Goal: Check status: Check status

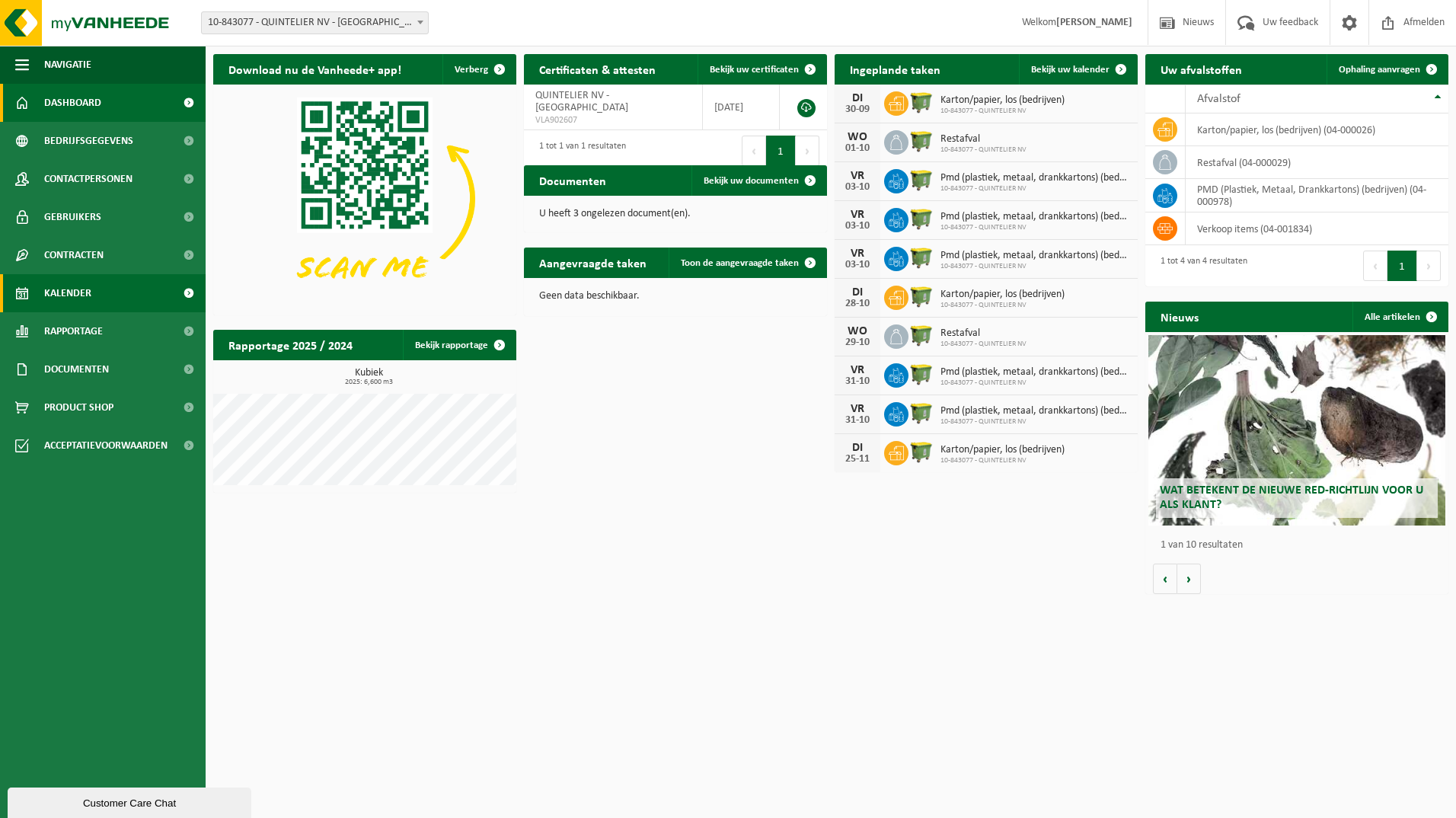
click at [83, 286] on span "Kalender" at bounding box center [68, 293] width 47 height 38
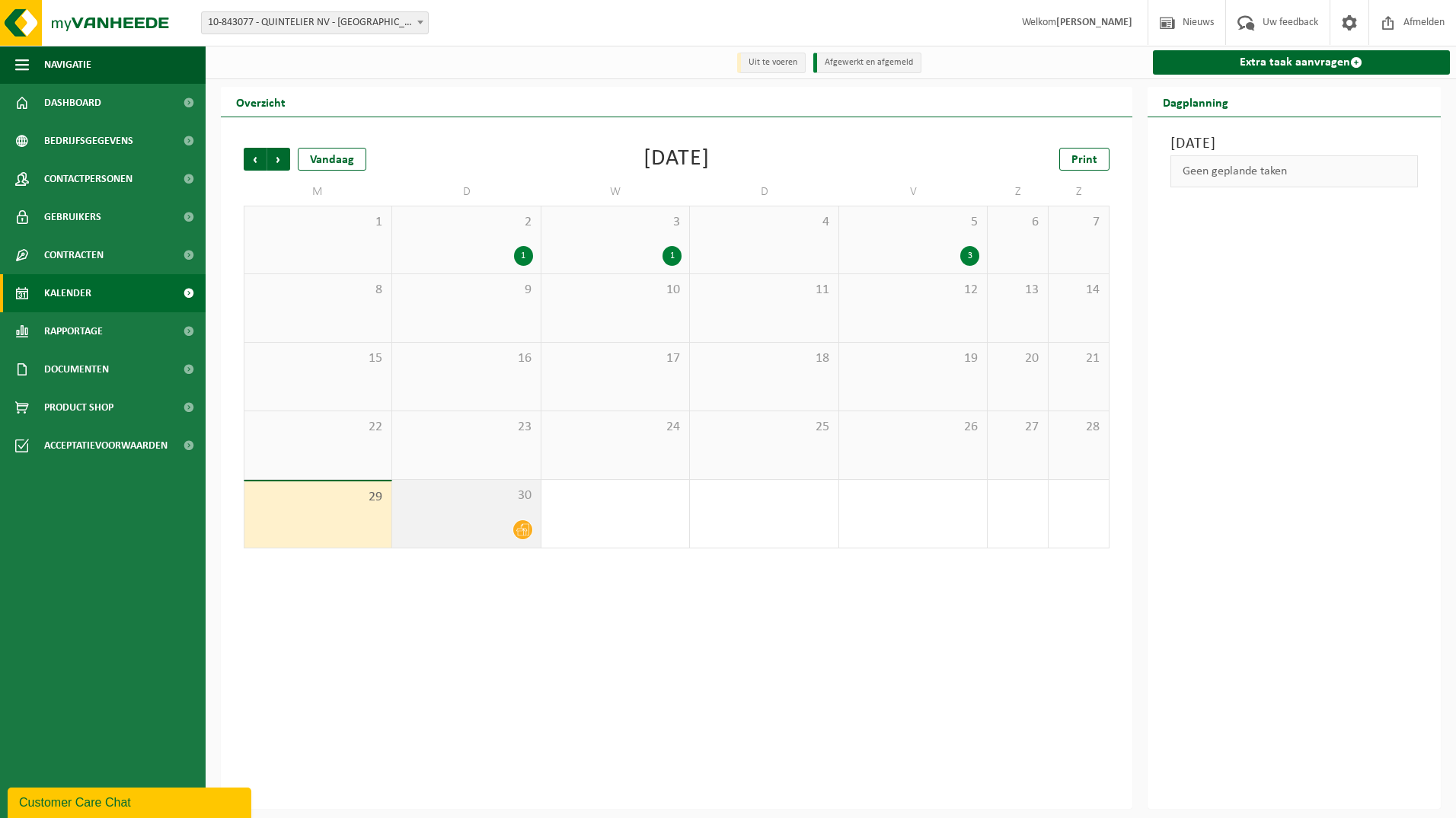
click at [525, 535] on icon at bounding box center [523, 530] width 13 height 13
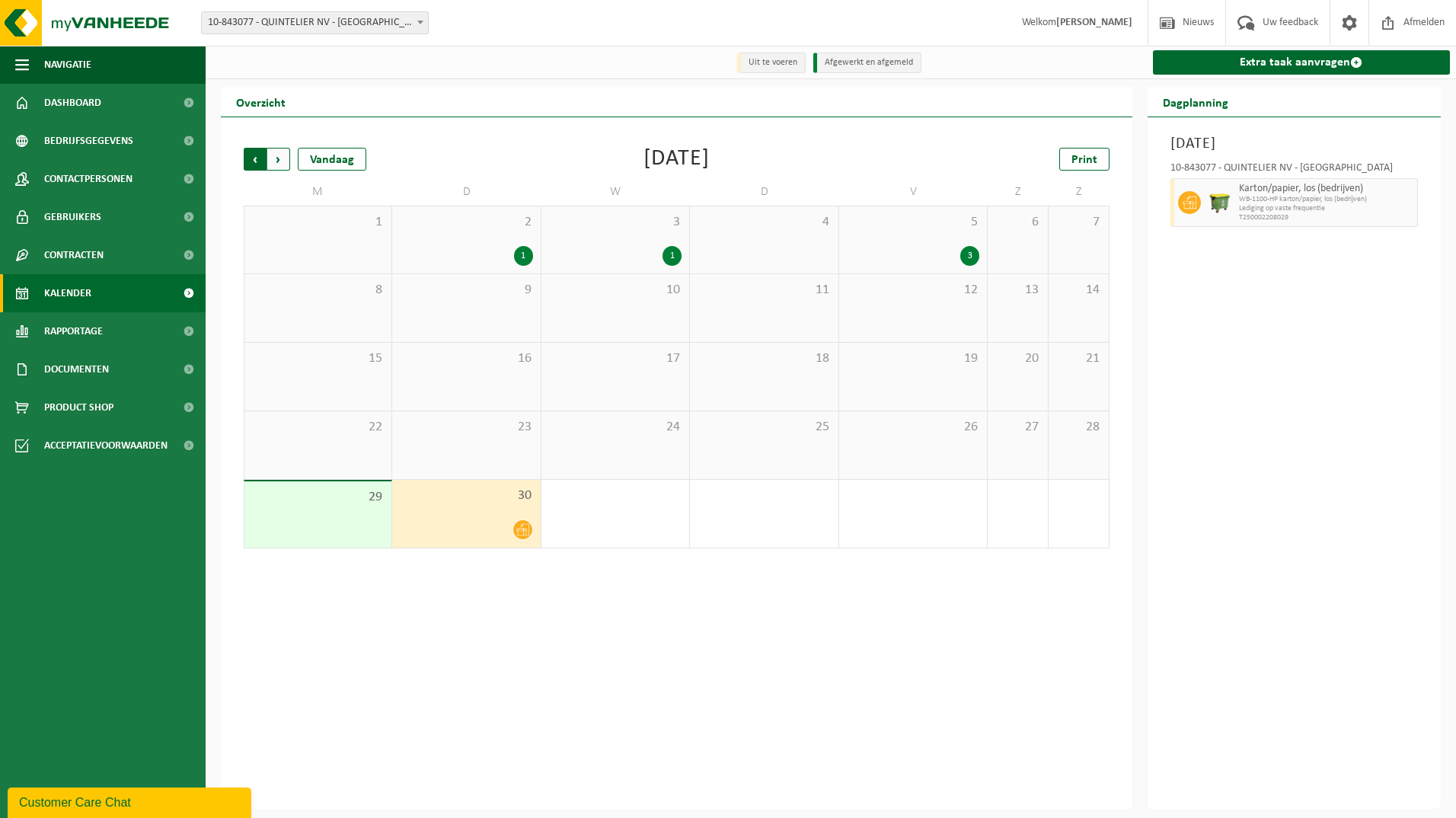
click at [279, 162] on span "Volgende" at bounding box center [279, 160] width 23 height 23
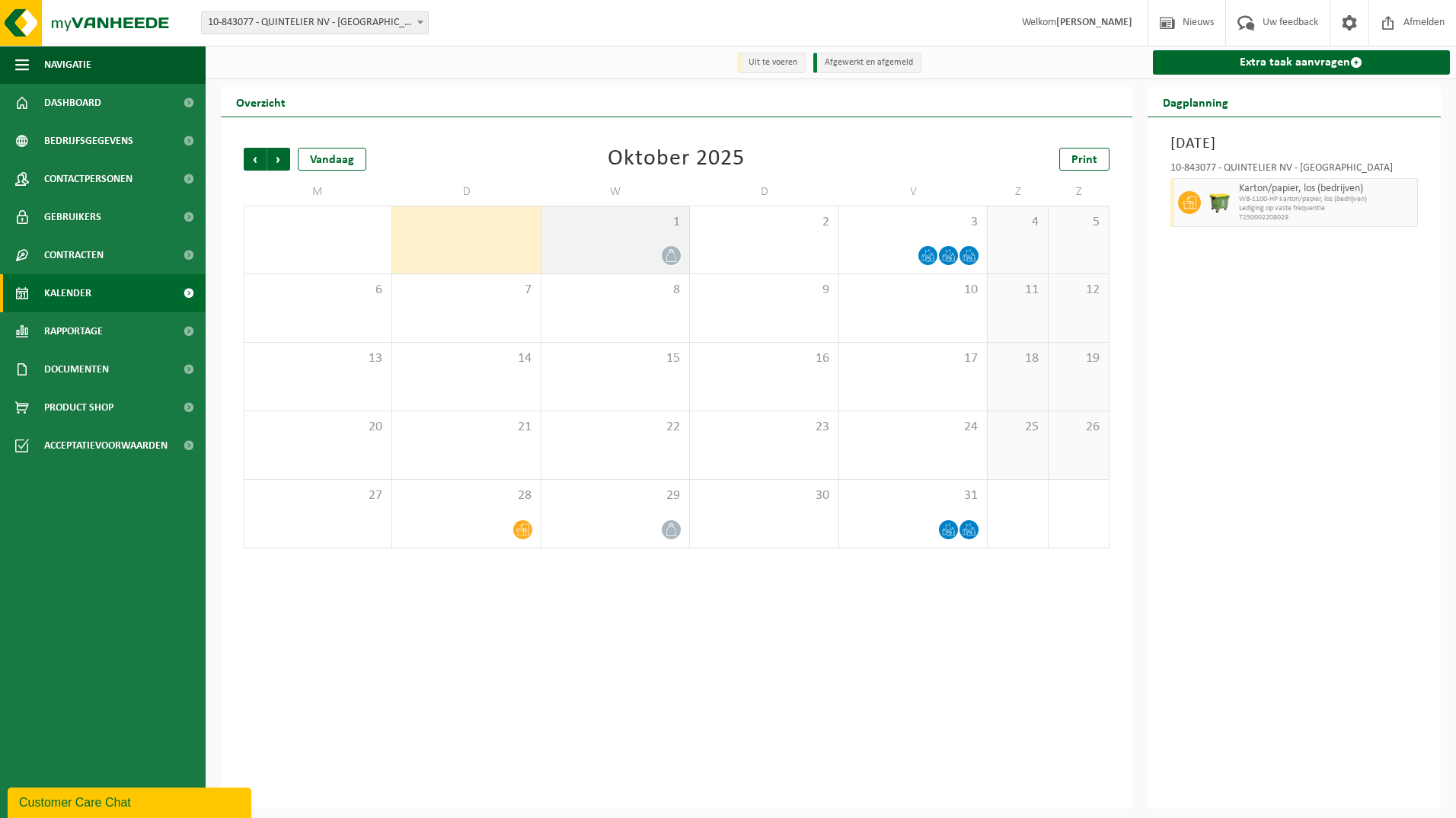
click at [672, 258] on icon at bounding box center [671, 256] width 13 height 13
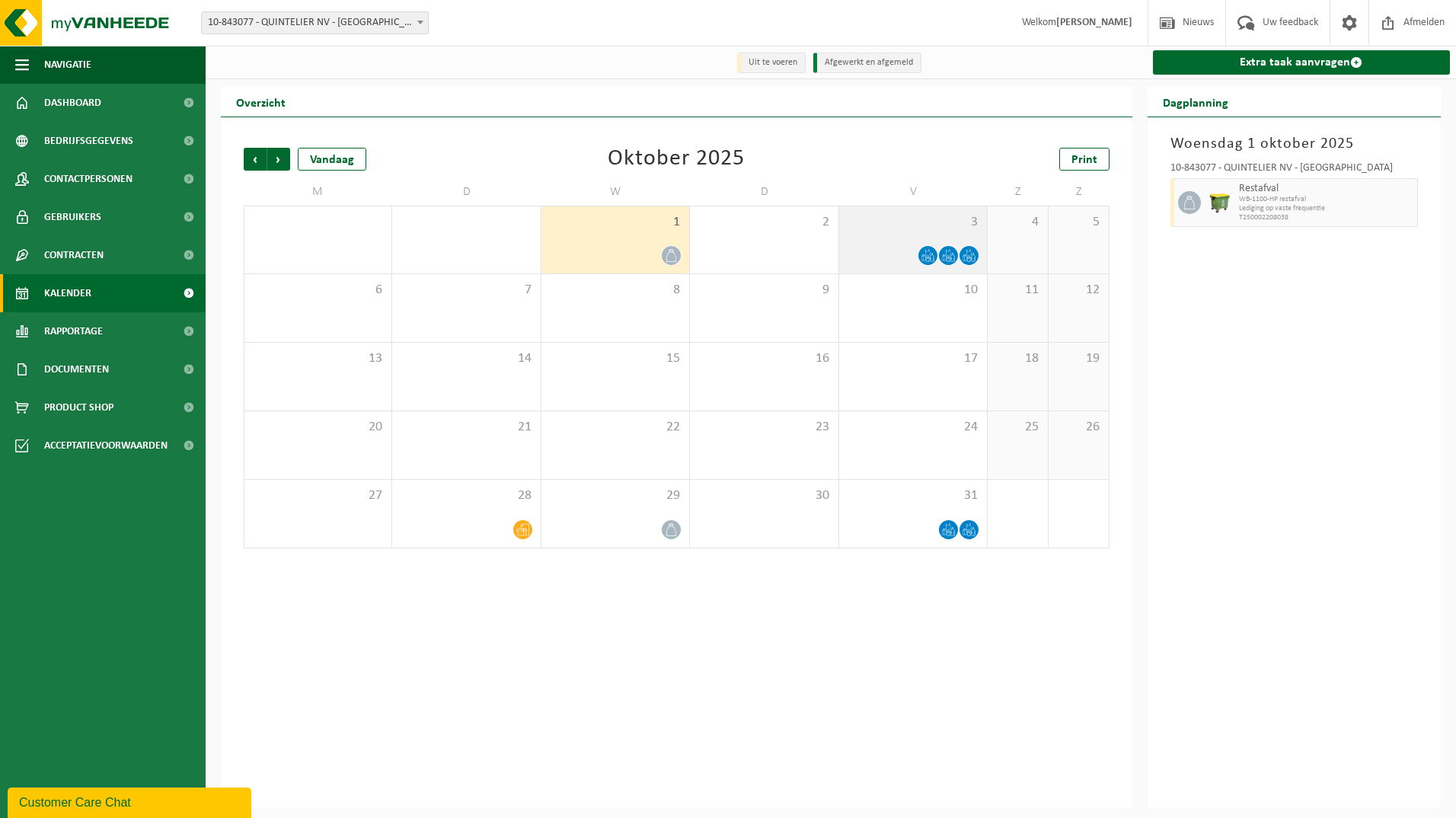
click at [931, 243] on div "3" at bounding box center [913, 240] width 148 height 67
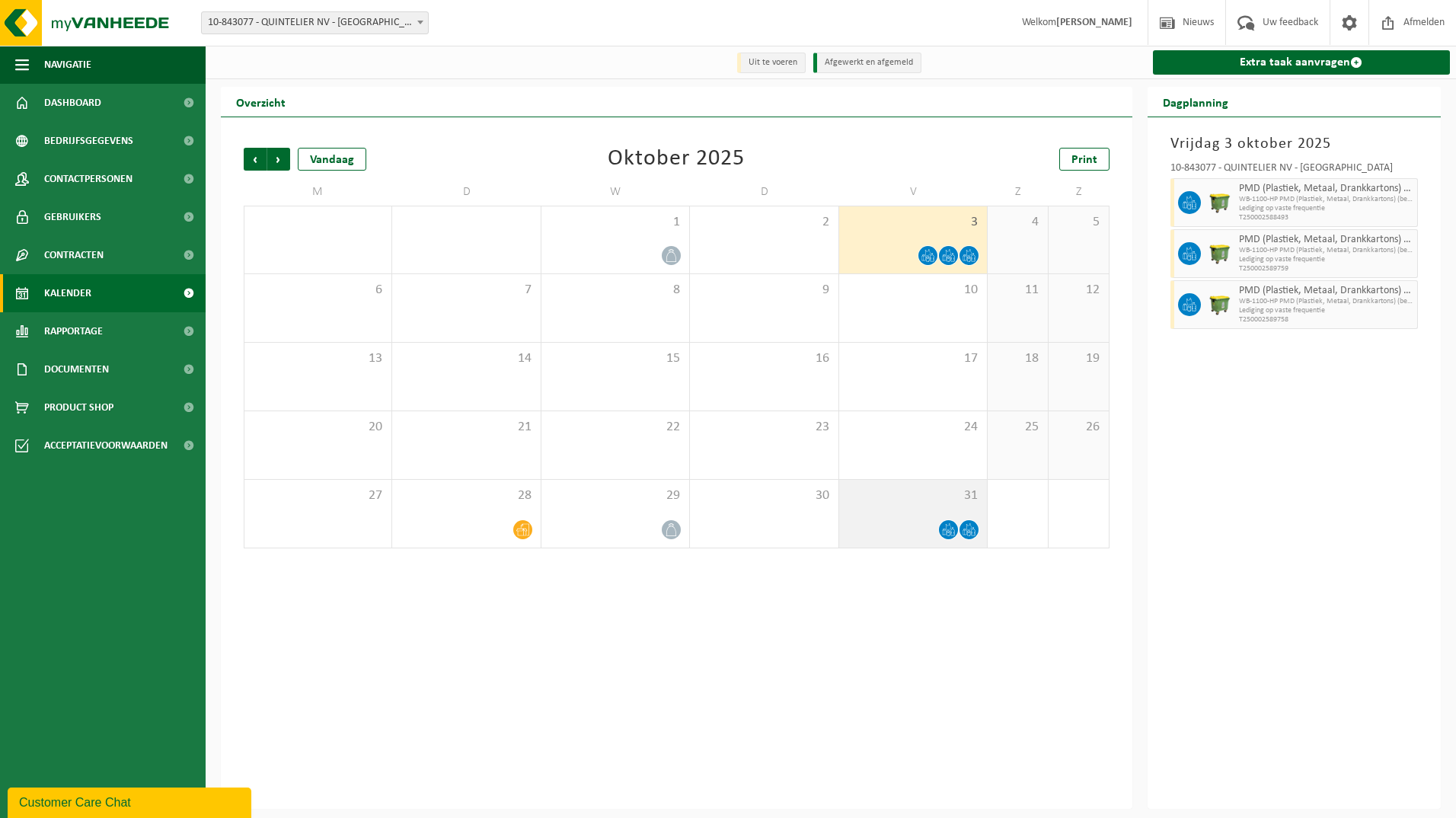
click at [951, 525] on icon at bounding box center [949, 530] width 13 height 13
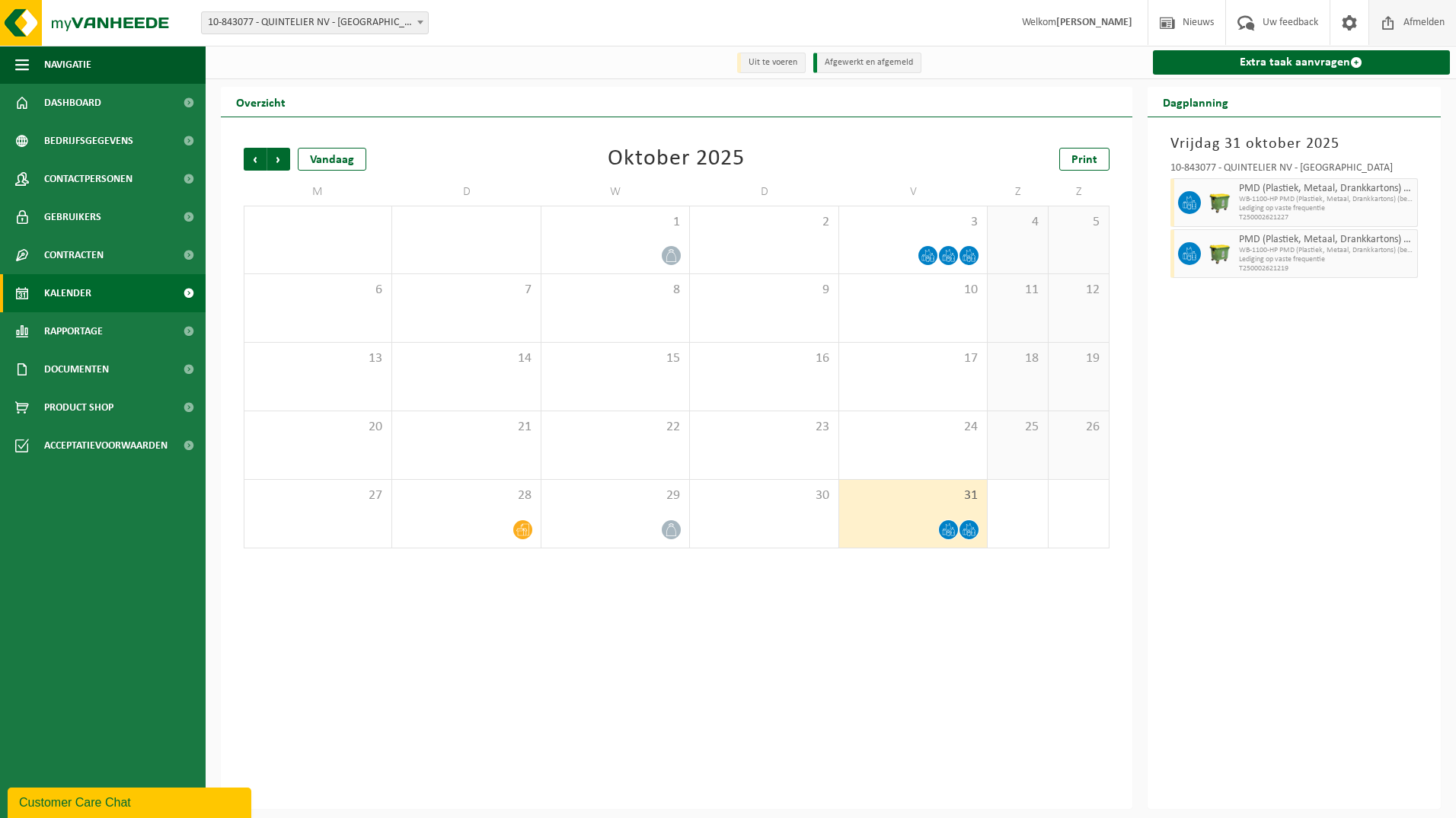
click at [1427, 21] on span "Afmelden" at bounding box center [1425, 23] width 49 height 45
